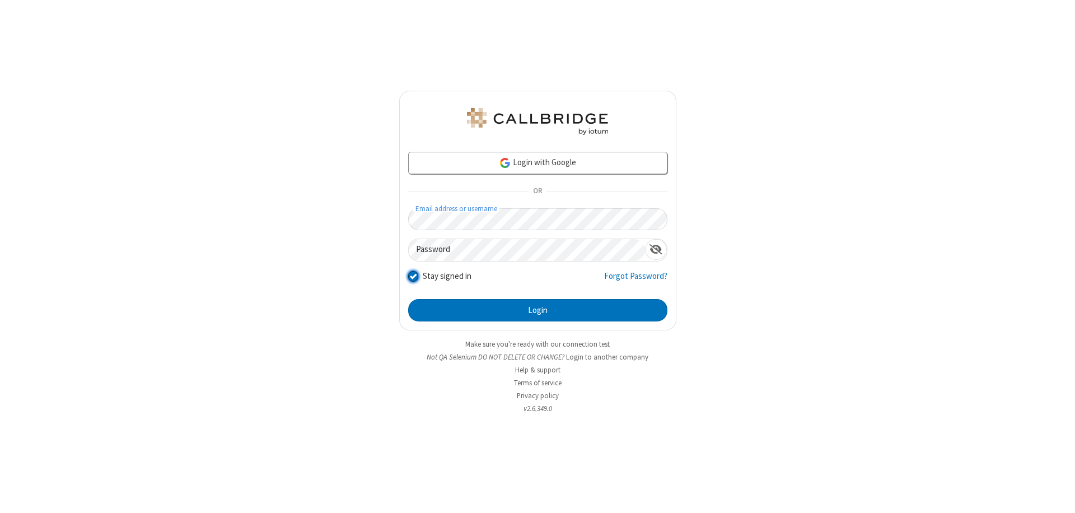
click at [412, 275] on input "Stay signed in" at bounding box center [413, 276] width 11 height 12
checkbox input "false"
click at [537, 310] on button "Login" at bounding box center [537, 310] width 259 height 22
click at [412, 275] on input "Stay signed in" at bounding box center [413, 276] width 11 height 12
checkbox input "false"
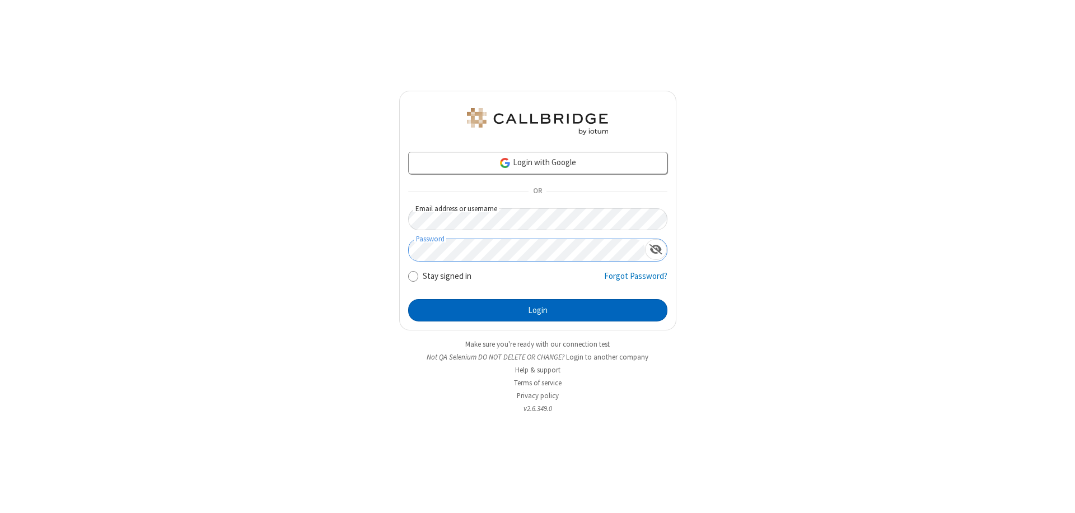
click at [537, 310] on button "Login" at bounding box center [537, 310] width 259 height 22
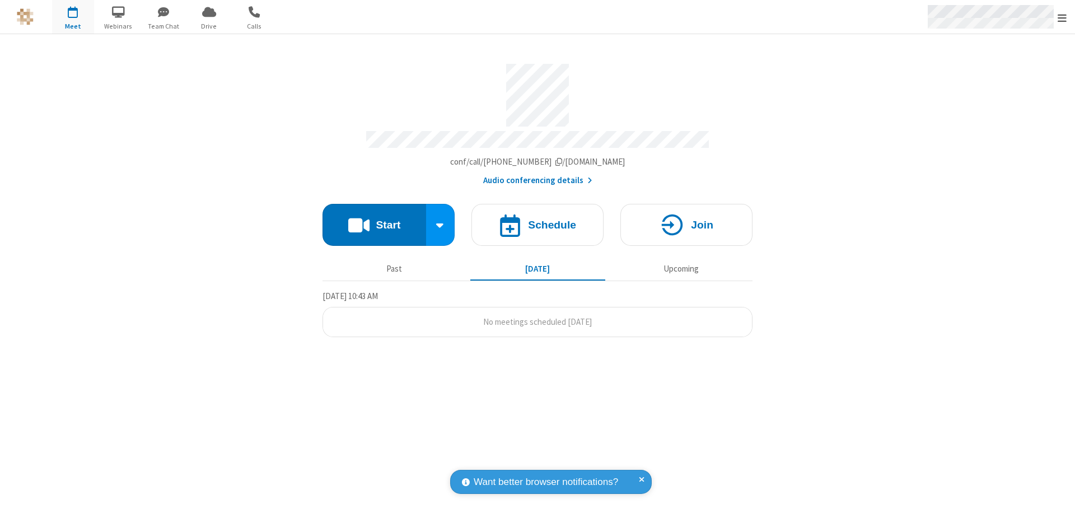
click at [1062, 17] on span "Open menu" at bounding box center [1061, 17] width 9 height 11
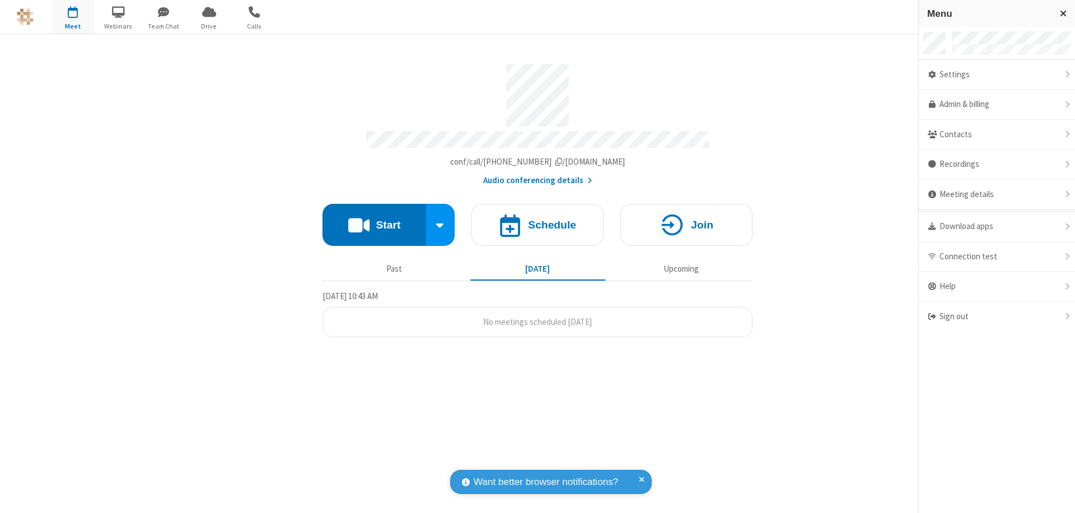
click at [996, 316] on div "Sign out" at bounding box center [996, 317] width 156 height 30
